Goal: Navigation & Orientation: Find specific page/section

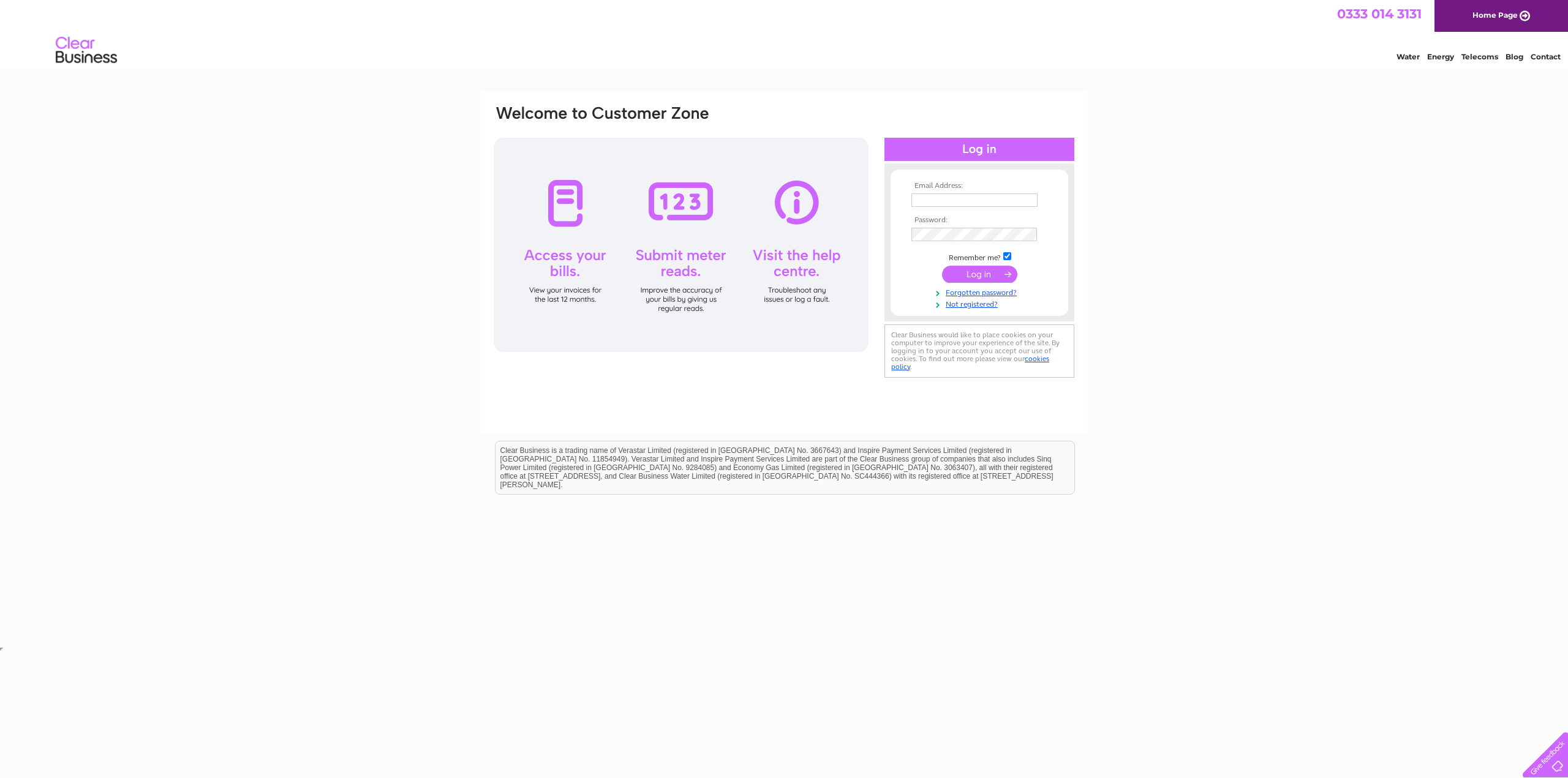
type input "[EMAIL_ADDRESS][DOMAIN_NAME]"
click at [980, 278] on input "submit" at bounding box center [980, 274] width 76 height 17
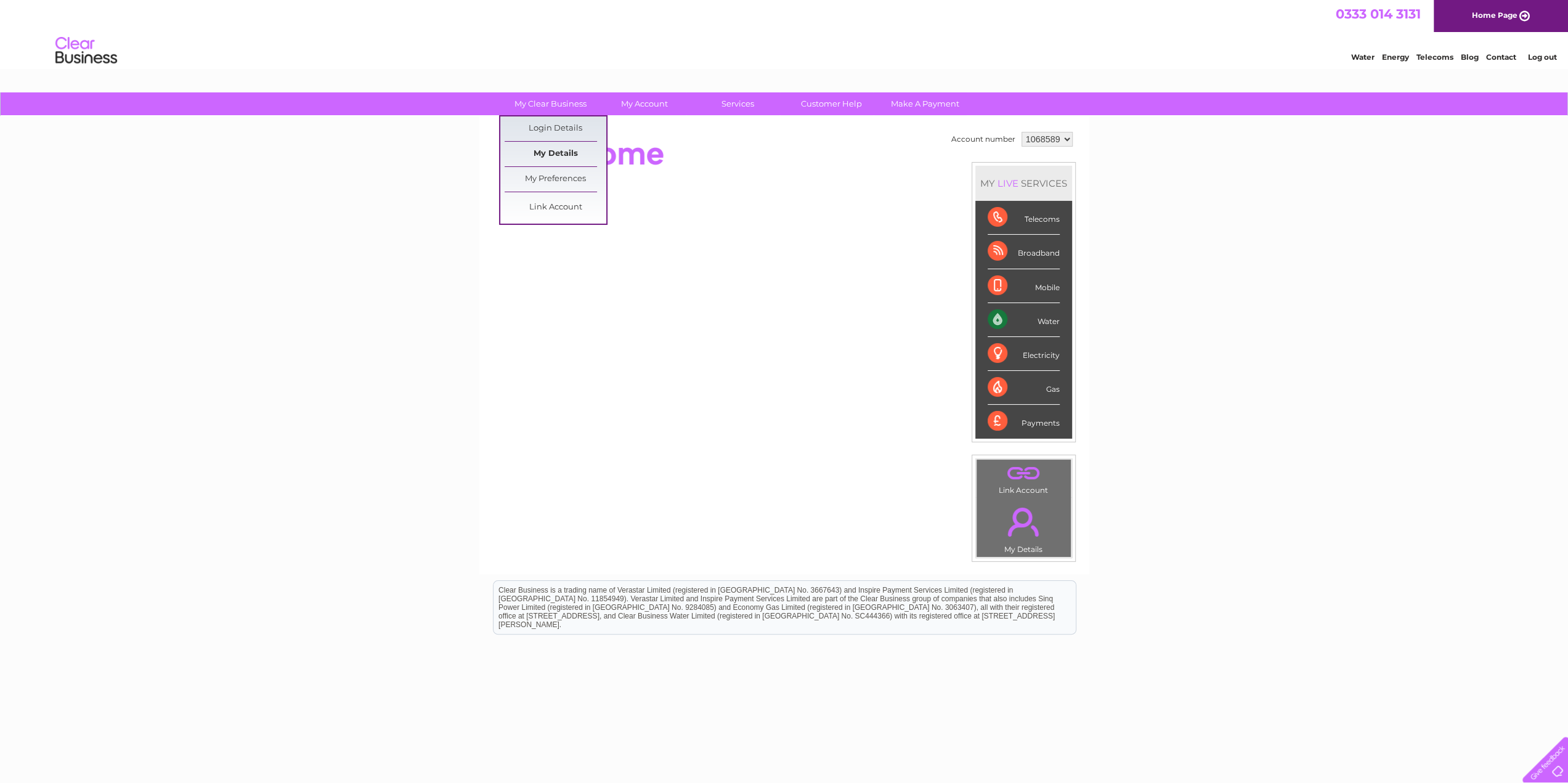
click at [544, 158] on link "My Details" at bounding box center [555, 154] width 101 height 25
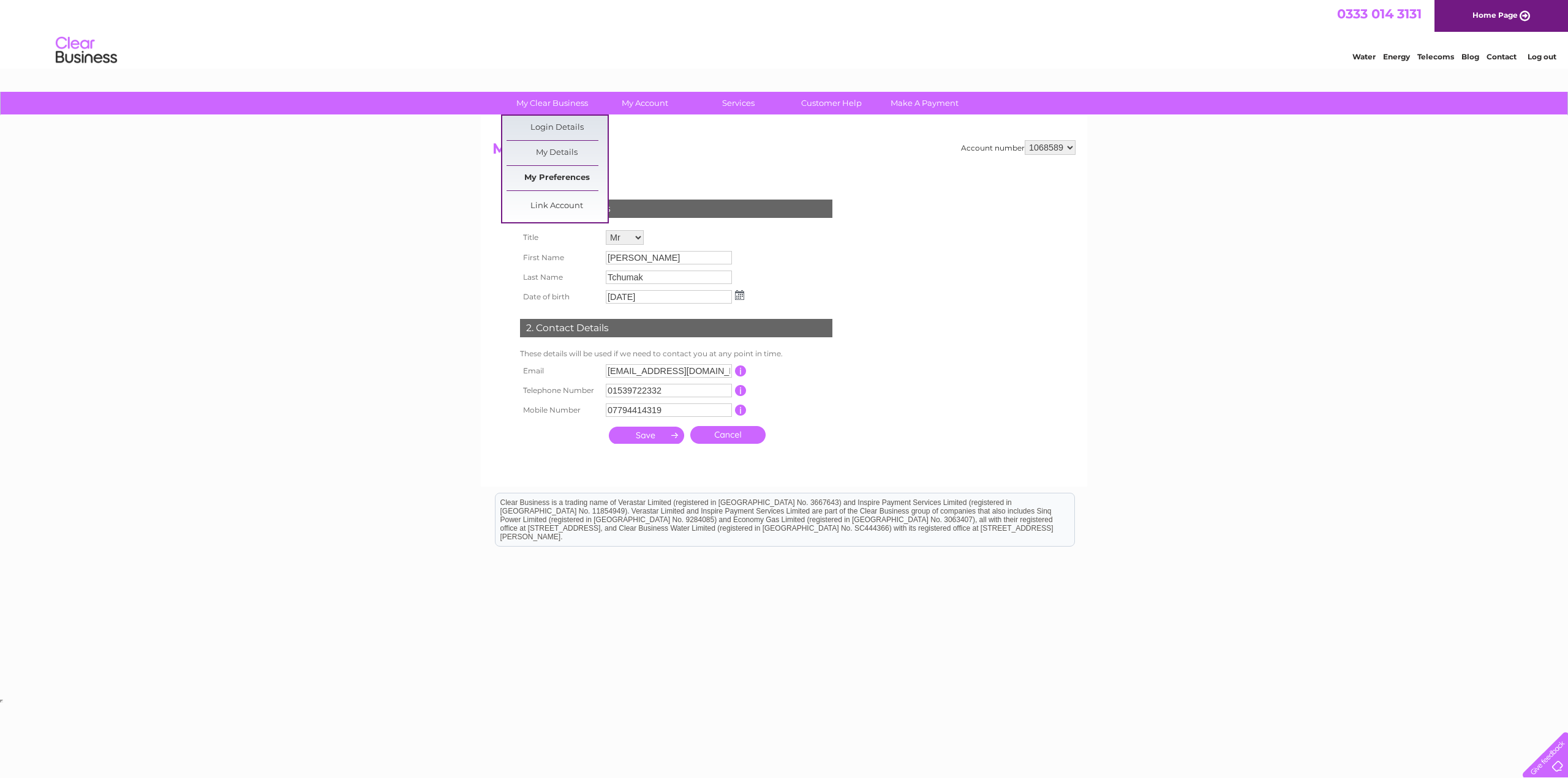
click at [560, 176] on link "My Preferences" at bounding box center [557, 178] width 101 height 24
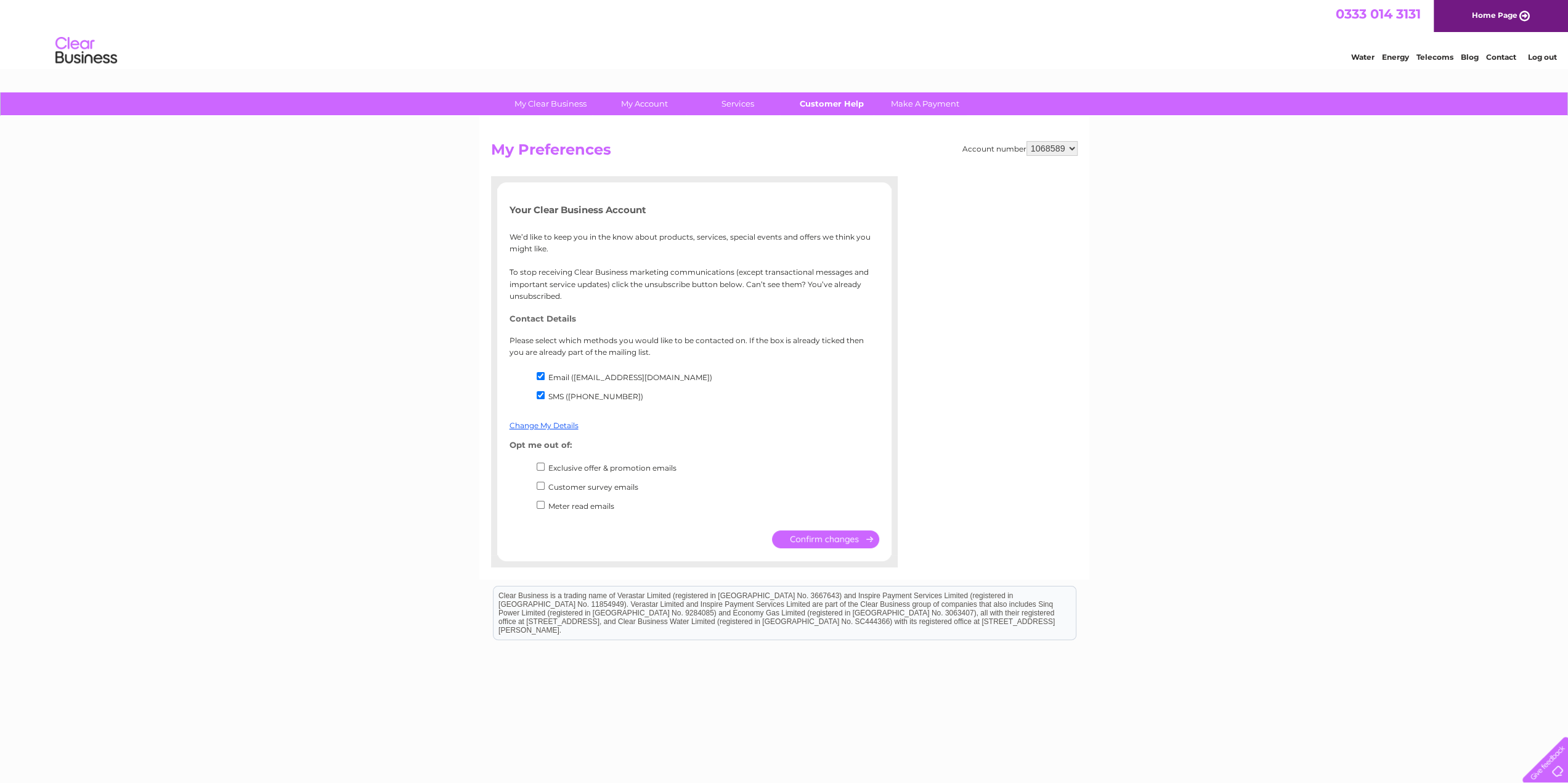
click at [828, 104] on link "Customer Help" at bounding box center [831, 104] width 101 height 23
